Goal: Check status: Check status

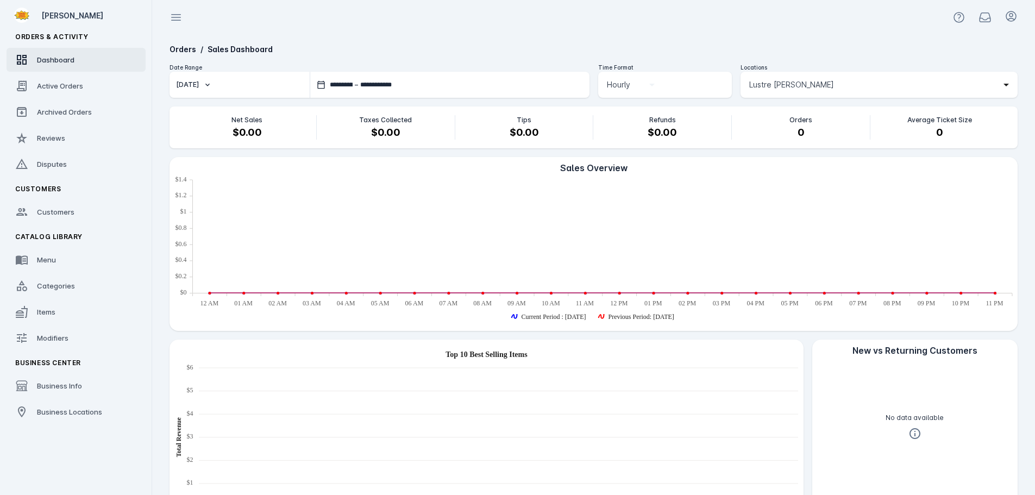
click at [800, 85] on span "Lustre [PERSON_NAME]" at bounding box center [791, 84] width 85 height 13
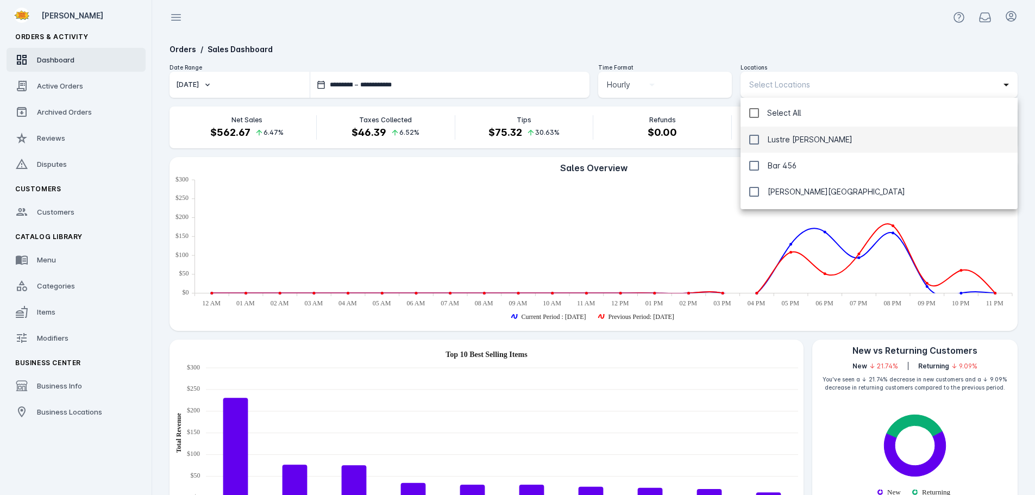
click at [721, 21] on div at bounding box center [517, 247] width 1035 height 495
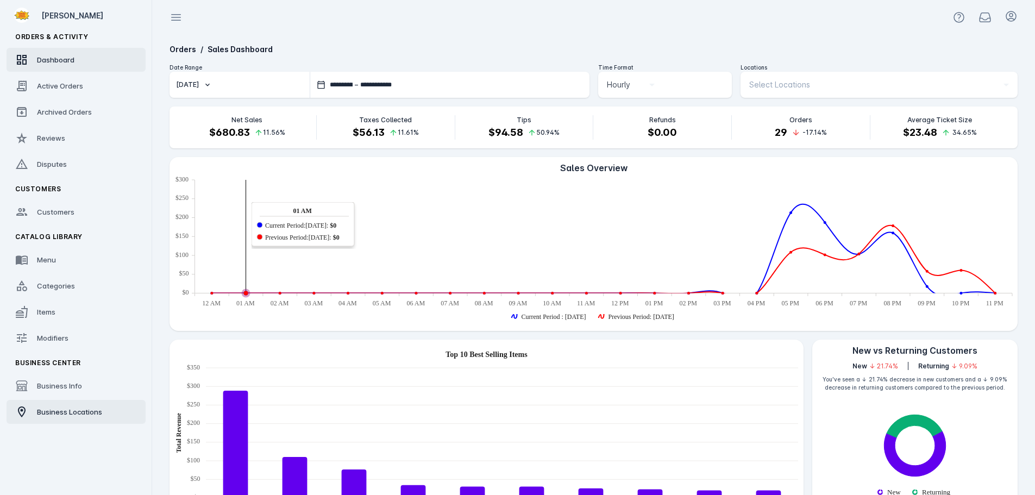
click at [103, 409] on link "Business Locations" at bounding box center [76, 412] width 139 height 24
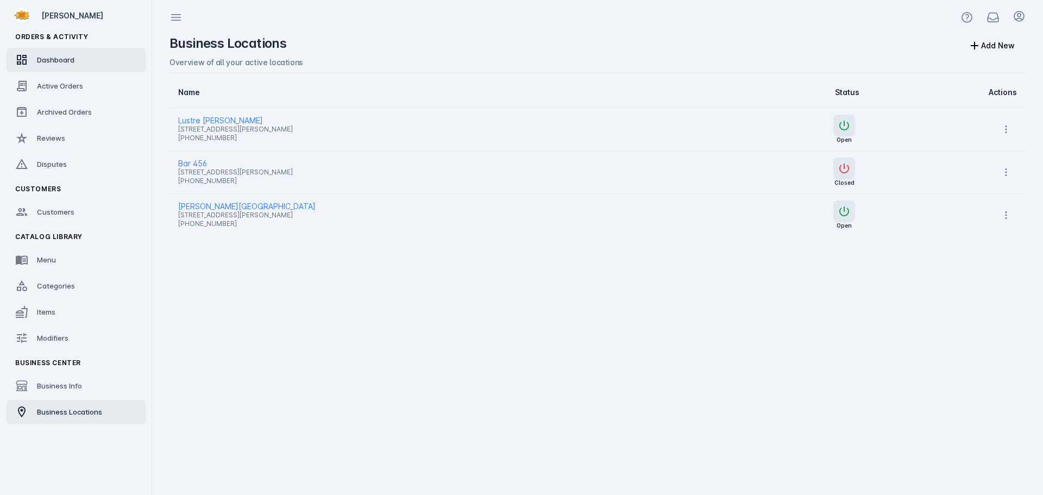
click at [56, 52] on link "Dashboard" at bounding box center [76, 60] width 139 height 24
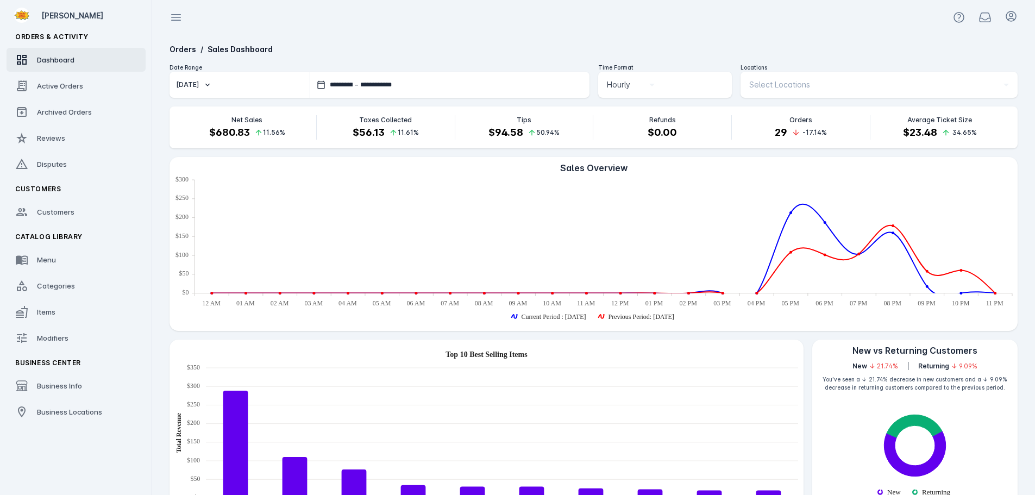
click at [788, 77] on div "Select Locations" at bounding box center [879, 85] width 260 height 26
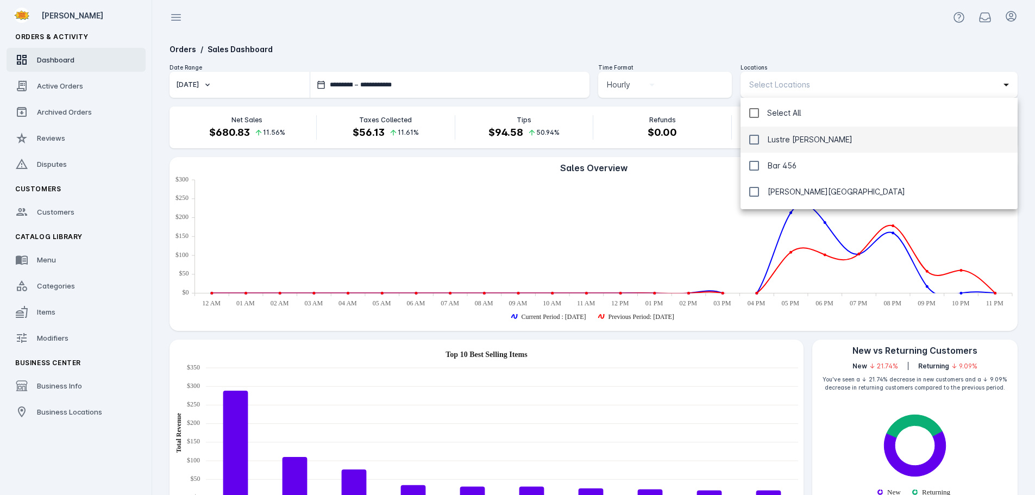
click at [776, 140] on span "Lustre [PERSON_NAME]" at bounding box center [810, 139] width 85 height 13
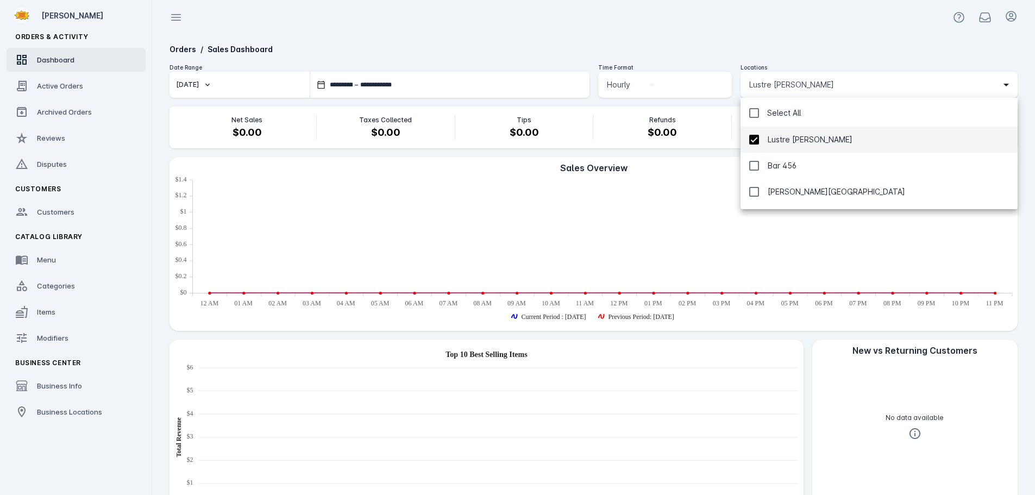
click at [770, 45] on div at bounding box center [517, 247] width 1035 height 495
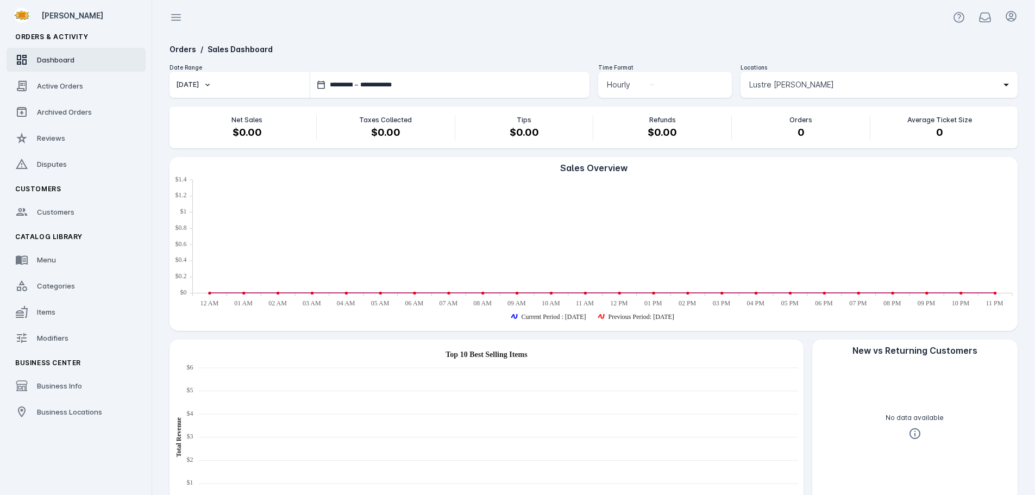
click at [770, 81] on span "Lustre [PERSON_NAME]" at bounding box center [791, 84] width 85 height 13
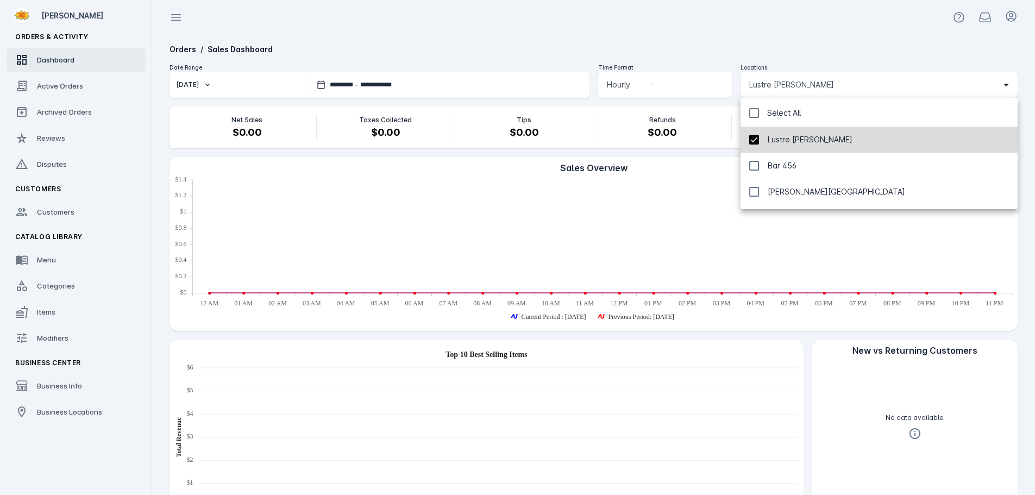
click at [766, 133] on mat-option "Lustre [PERSON_NAME]" at bounding box center [878, 140] width 277 height 26
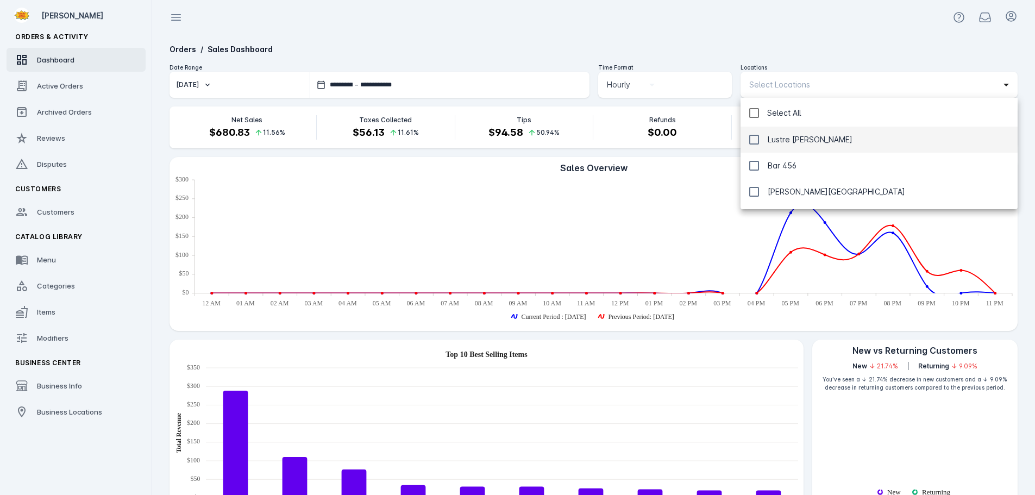
click at [745, 47] on div at bounding box center [517, 247] width 1035 height 495
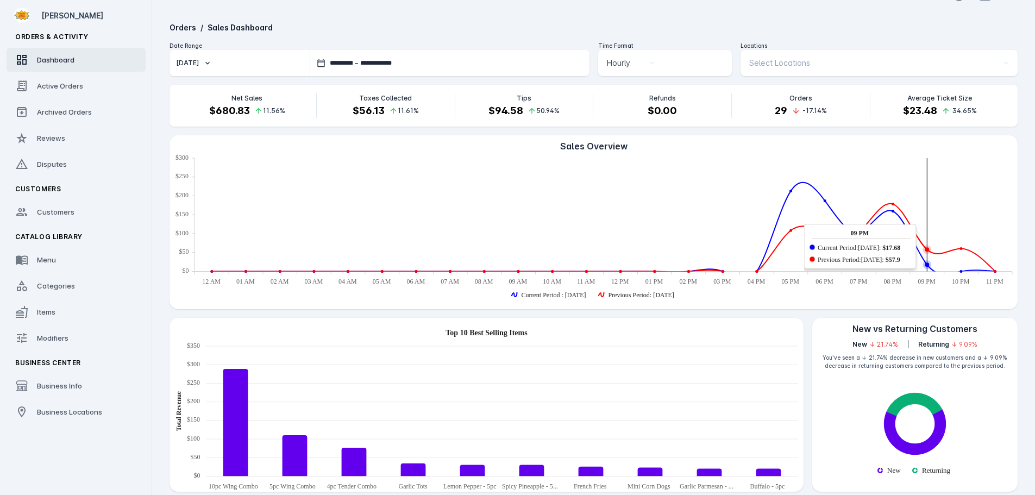
scroll to position [109, 0]
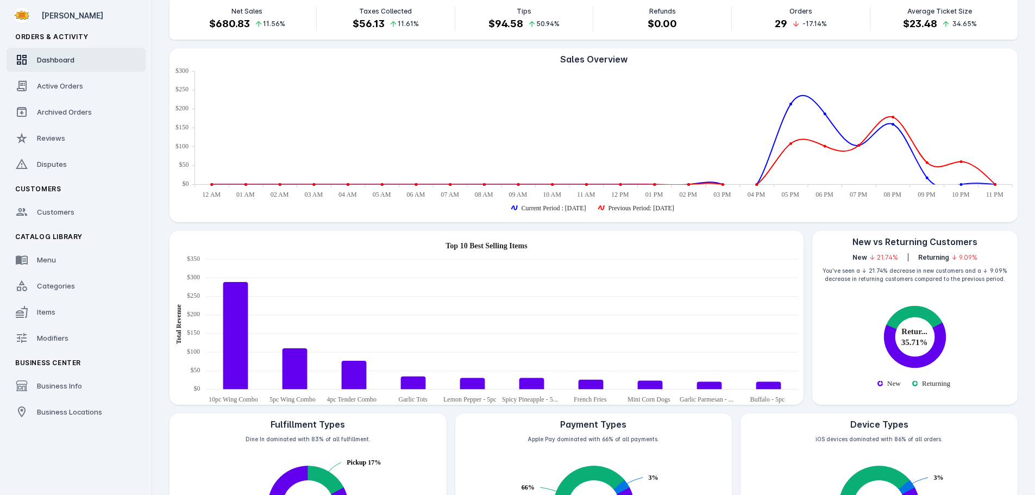
click at [909, 313] on icon "Returning: 35.71%. Fulfillment Type Stats" at bounding box center [914, 317] width 55 height 23
click at [911, 360] on icon "New: 64.29%. Fulfillment Type Stats" at bounding box center [914, 344] width 61 height 45
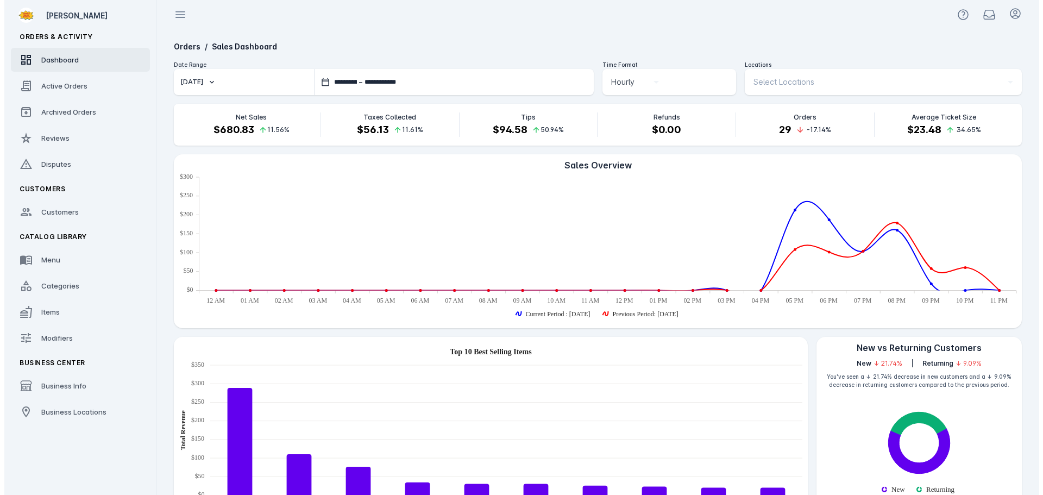
scroll to position [0, 0]
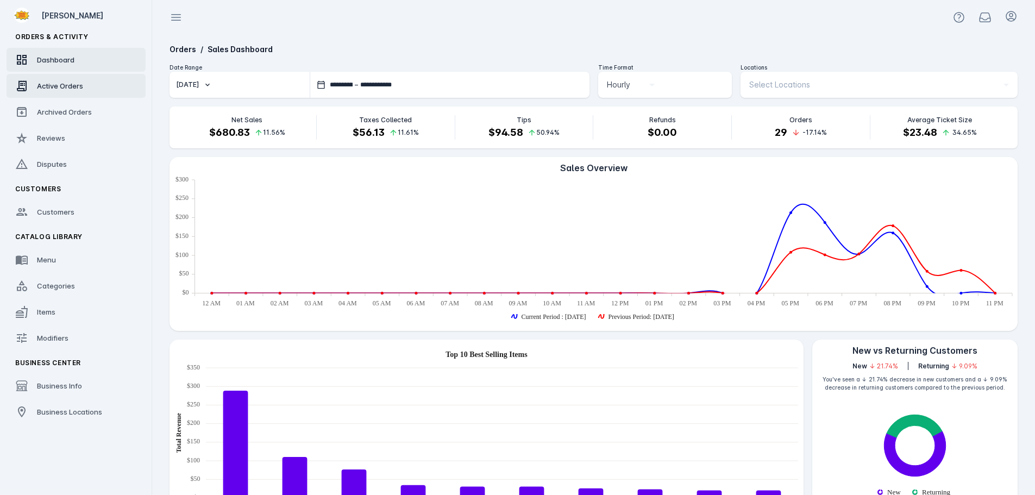
click at [42, 90] on div "Active Orders" at bounding box center [60, 85] width 46 height 11
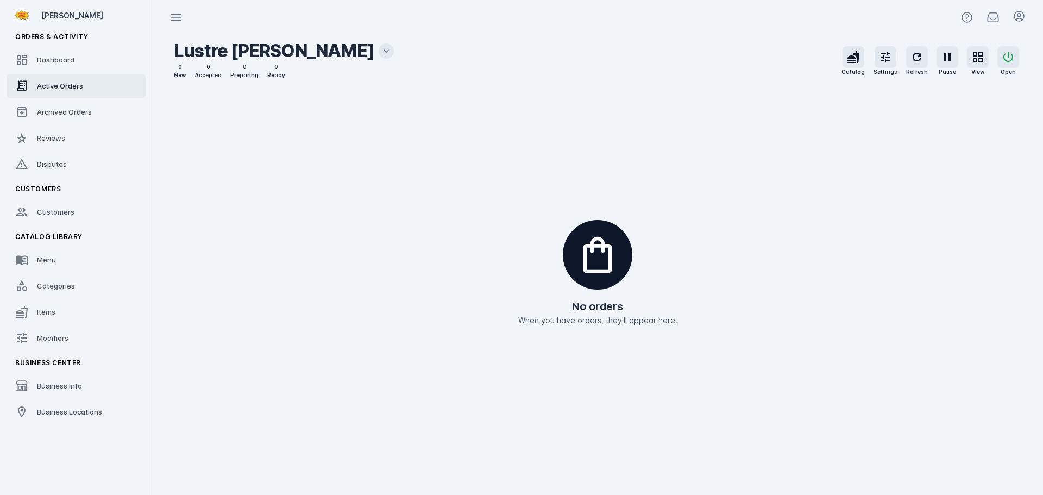
click at [381, 47] on icon at bounding box center [386, 51] width 11 height 11
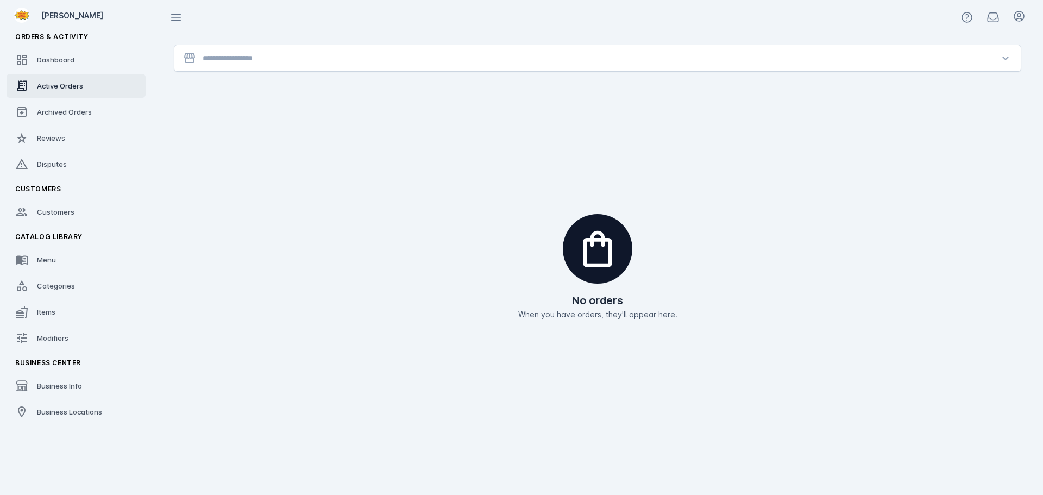
click at [312, 60] on input "Location" at bounding box center [598, 58] width 790 height 13
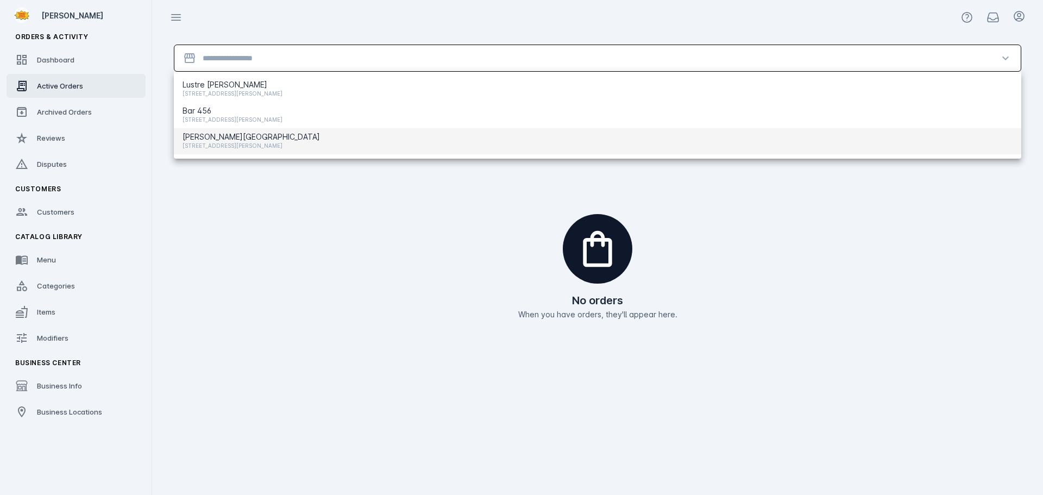
click at [221, 143] on span "[STREET_ADDRESS][PERSON_NAME]" at bounding box center [251, 145] width 137 height 13
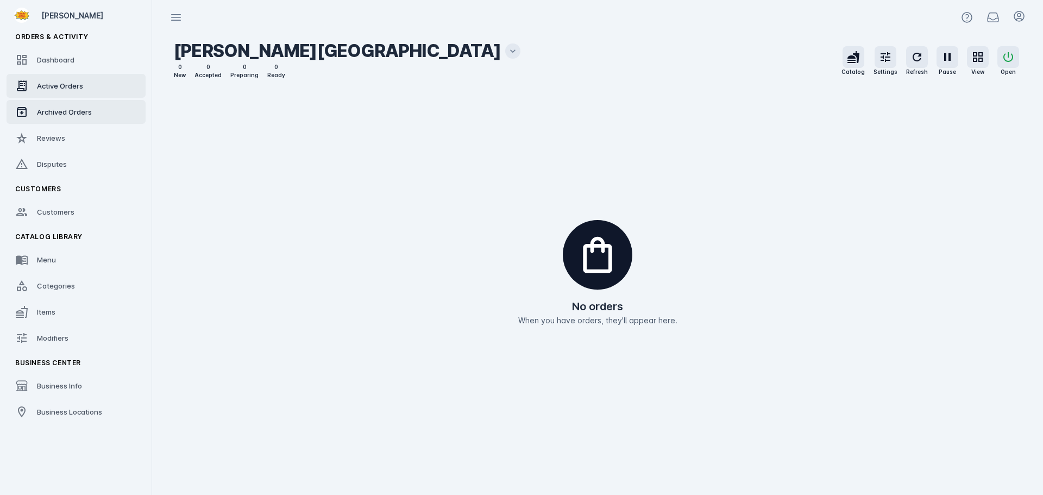
click at [72, 108] on span "Archived Orders" at bounding box center [64, 112] width 55 height 9
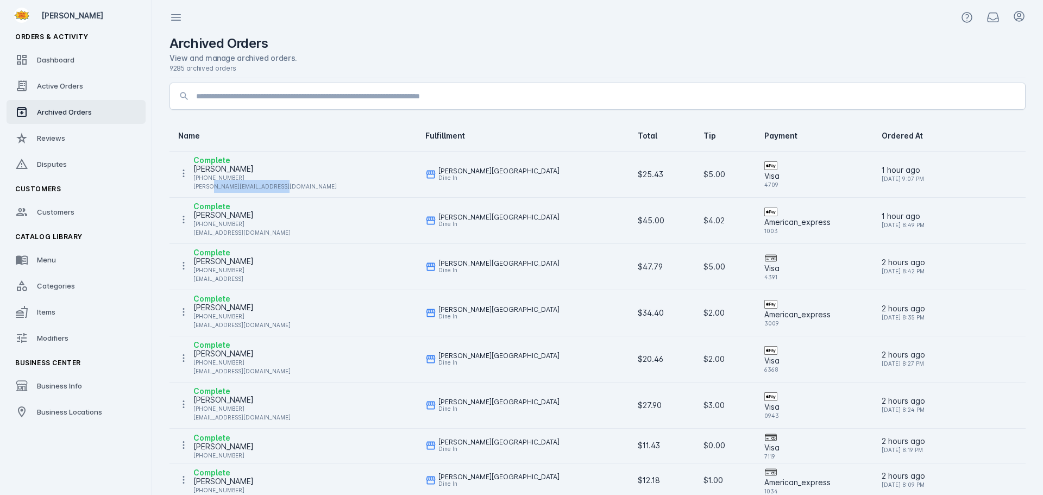
drag, startPoint x: 284, startPoint y: 186, endPoint x: 208, endPoint y: 187, distance: 76.1
click at [208, 187] on div "Complete [PERSON_NAME] [PHONE_NUMBER] [PERSON_NAME][EMAIL_ADDRESS][DOMAIN_NAME]" at bounding box center [293, 173] width 230 height 39
copy div "[DOMAIN_NAME]"
